Goal: Task Accomplishment & Management: Use online tool/utility

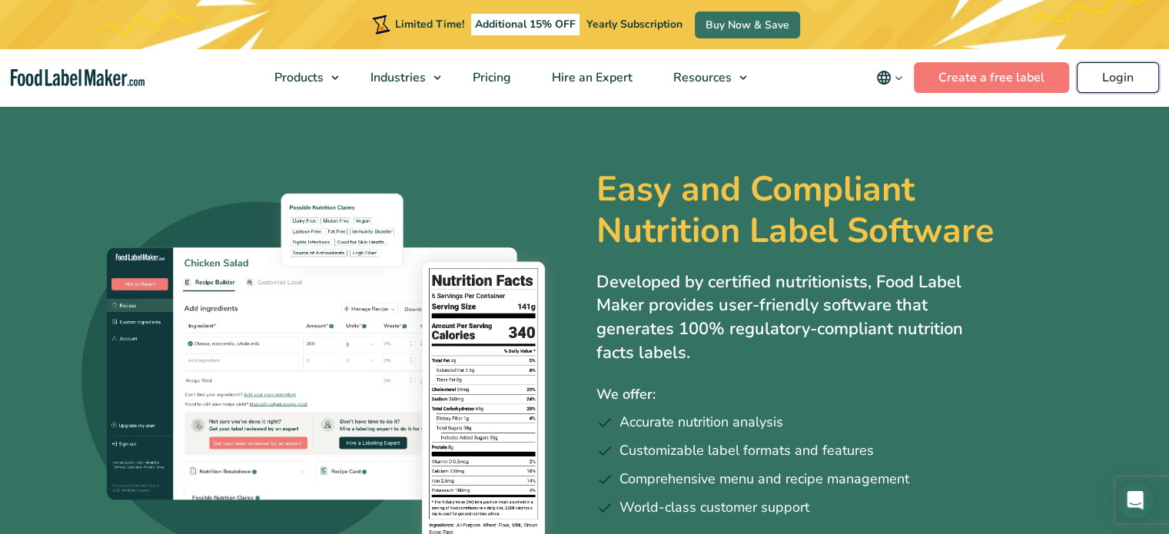
click at [1114, 83] on link "Login" at bounding box center [1118, 77] width 82 height 31
